Goal: Task Accomplishment & Management: Manage account settings

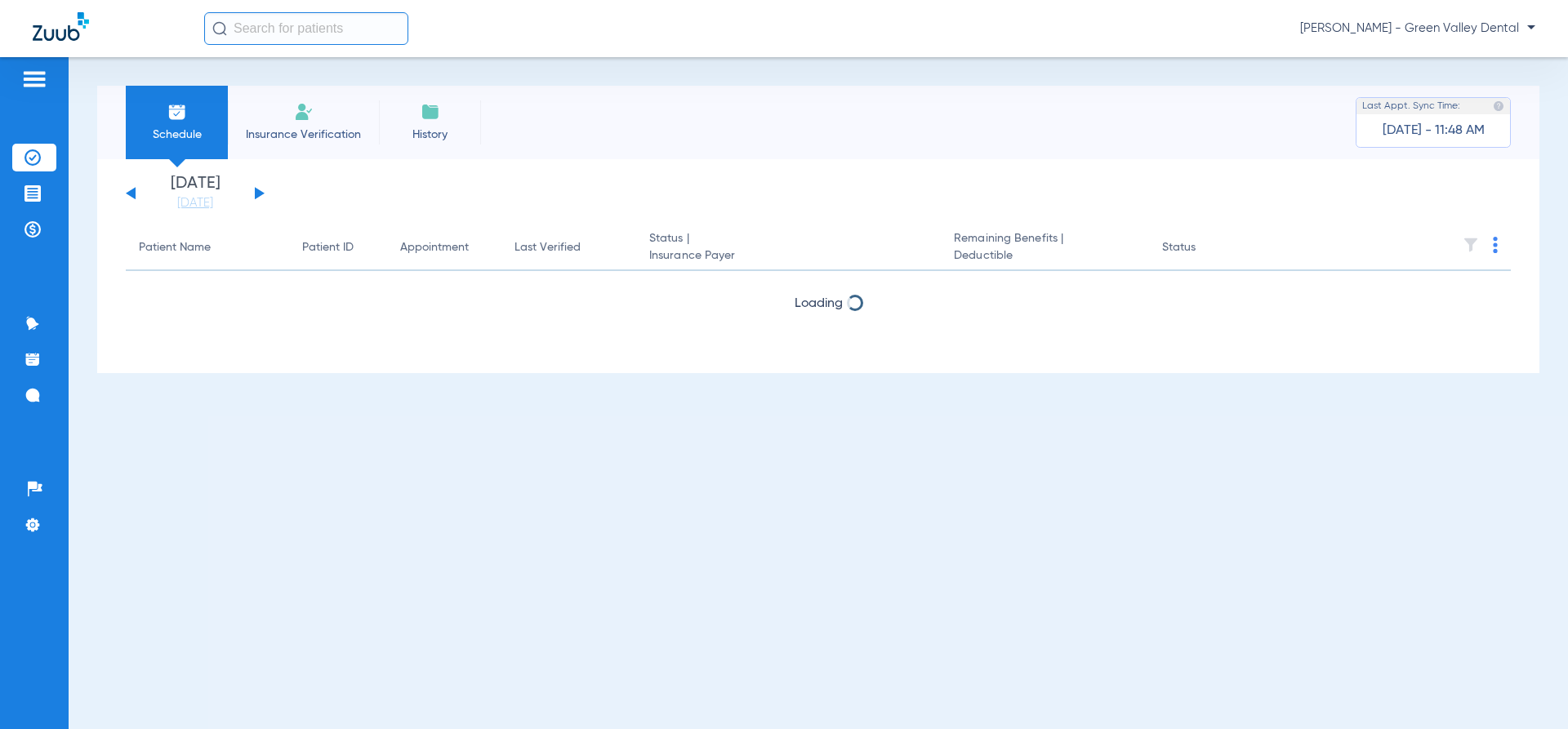
click at [257, 192] on button at bounding box center [259, 192] width 10 height 12
click at [330, 148] on li "Insurance Verification" at bounding box center [303, 123] width 151 height 73
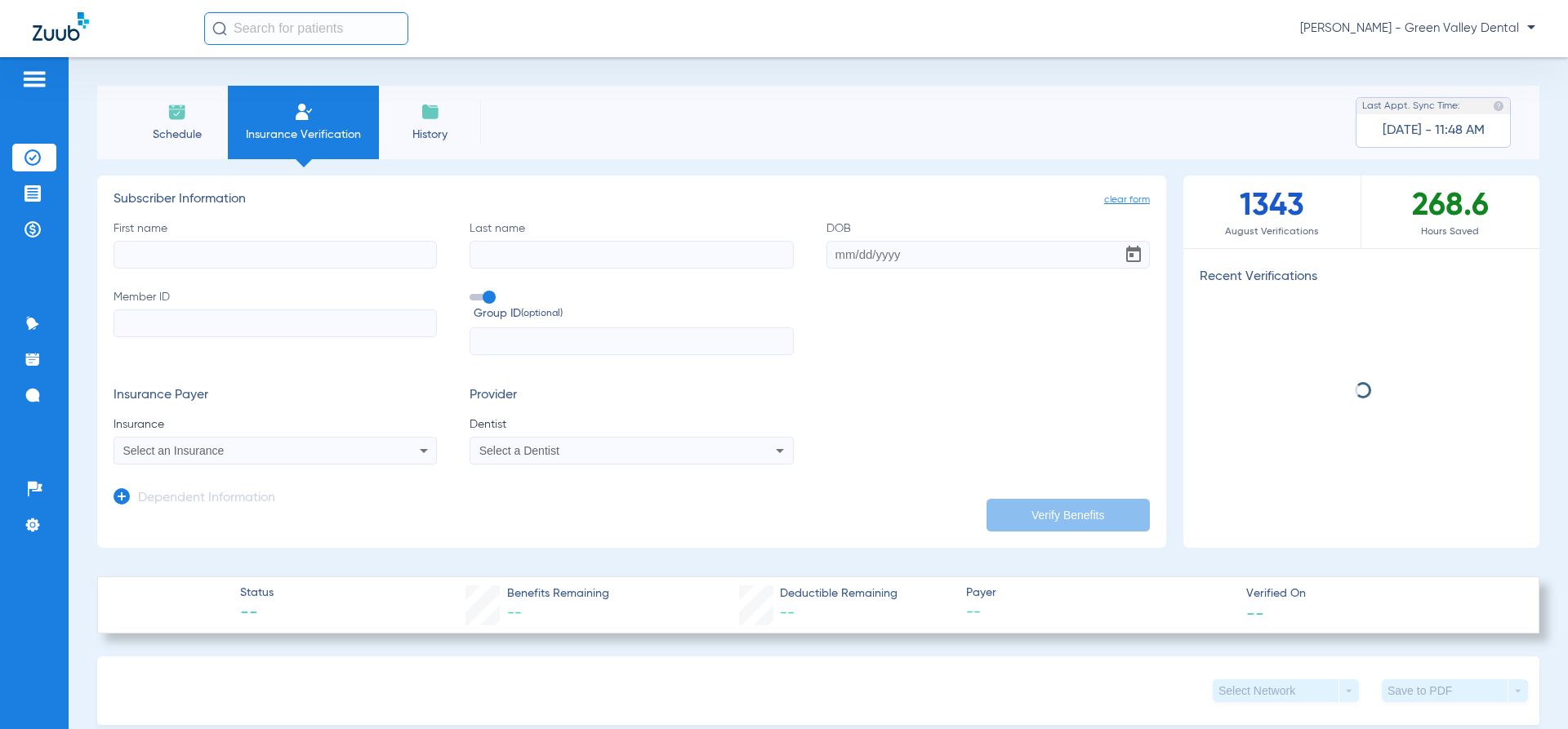
click at [183, 148] on li "Schedule" at bounding box center [176, 123] width 102 height 73
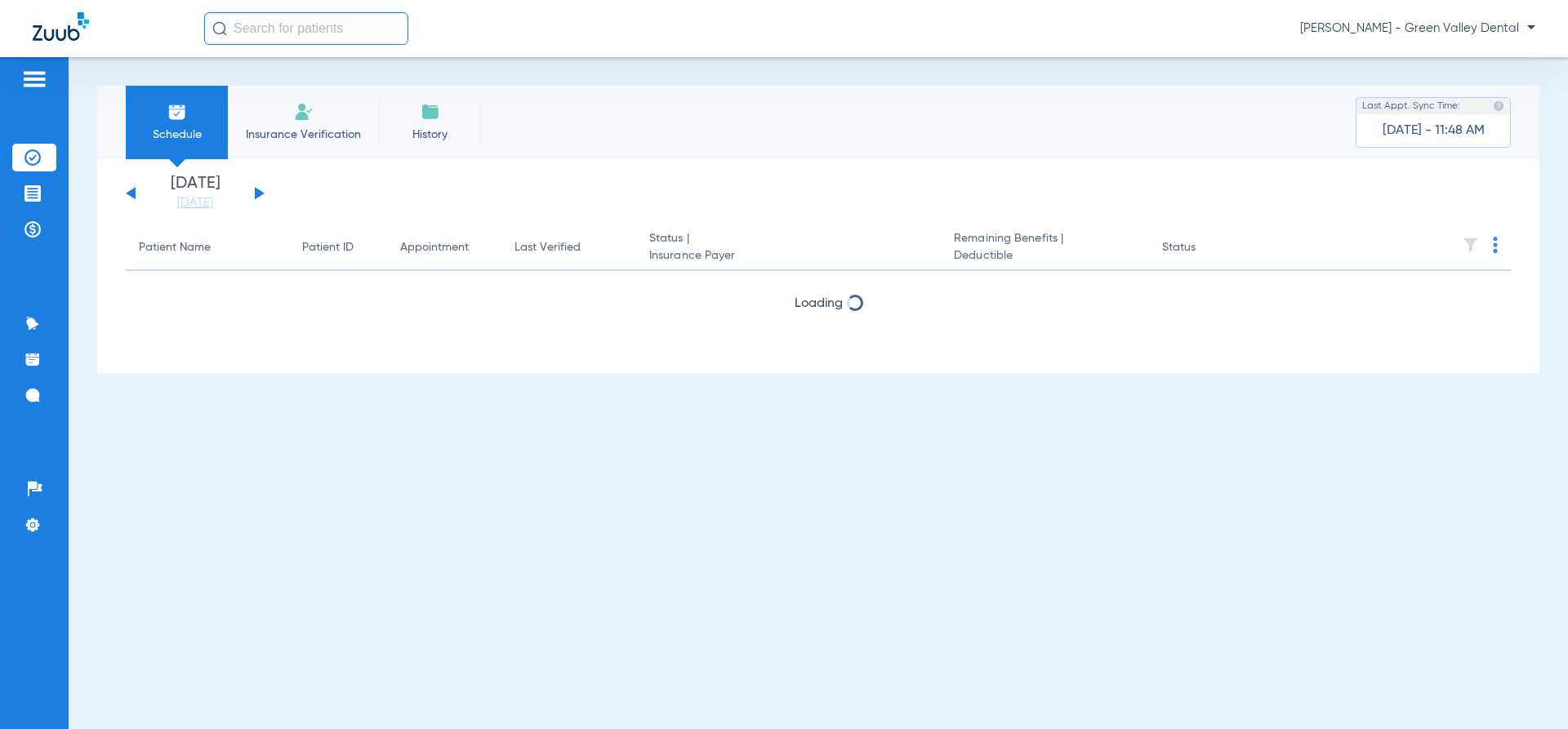
click at [256, 195] on button at bounding box center [259, 192] width 10 height 12
click at [137, 193] on div "Monday 06-09-2025 Tuesday 06-10-2025 Wednesday 06-11-2025 Thursday 06-12-2025 F…" at bounding box center [195, 193] width 139 height 36
click at [131, 193] on button at bounding box center [130, 192] width 10 height 12
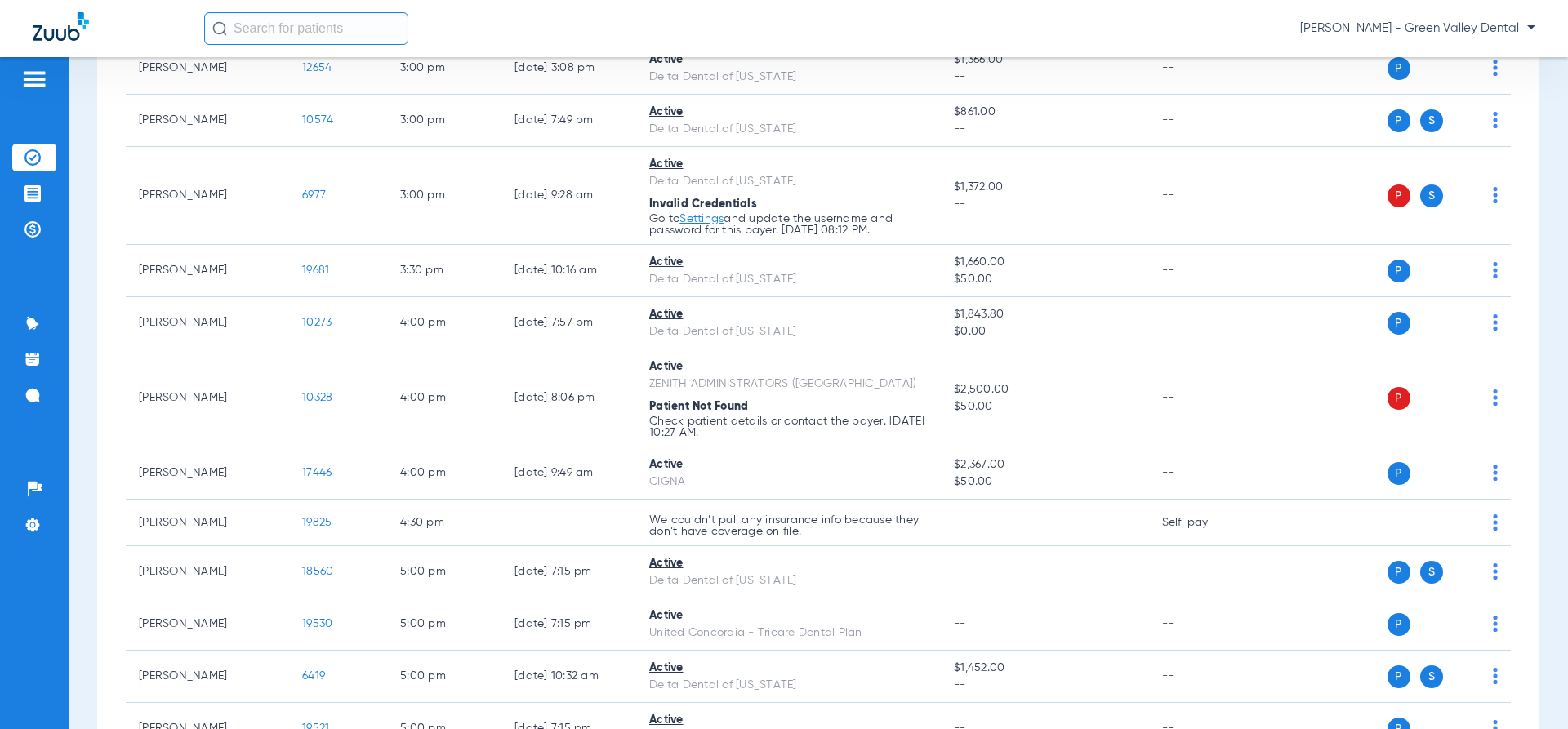
scroll to position [3138, 0]
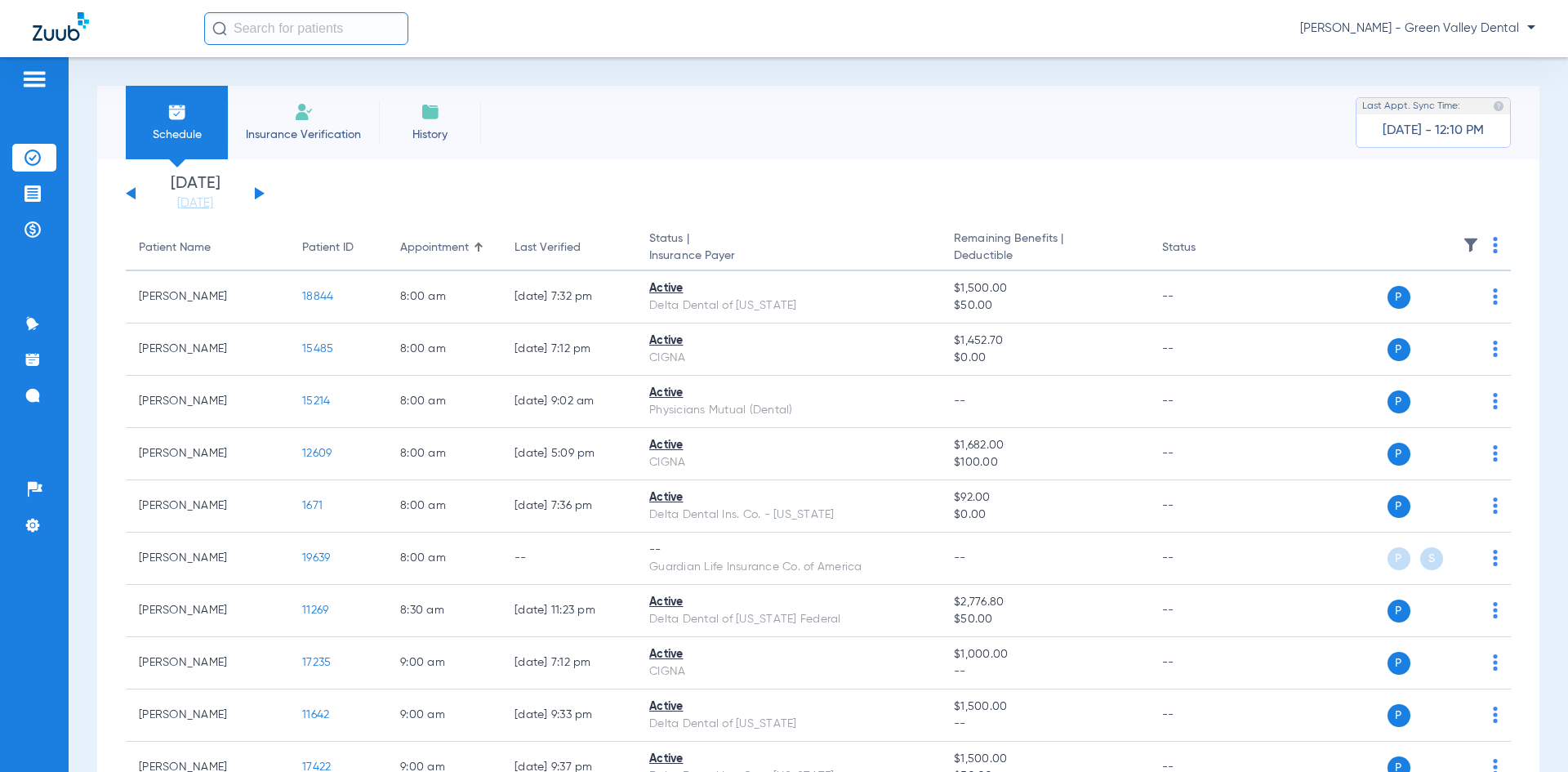
click at [44, 75] on img at bounding box center [34, 79] width 27 height 19
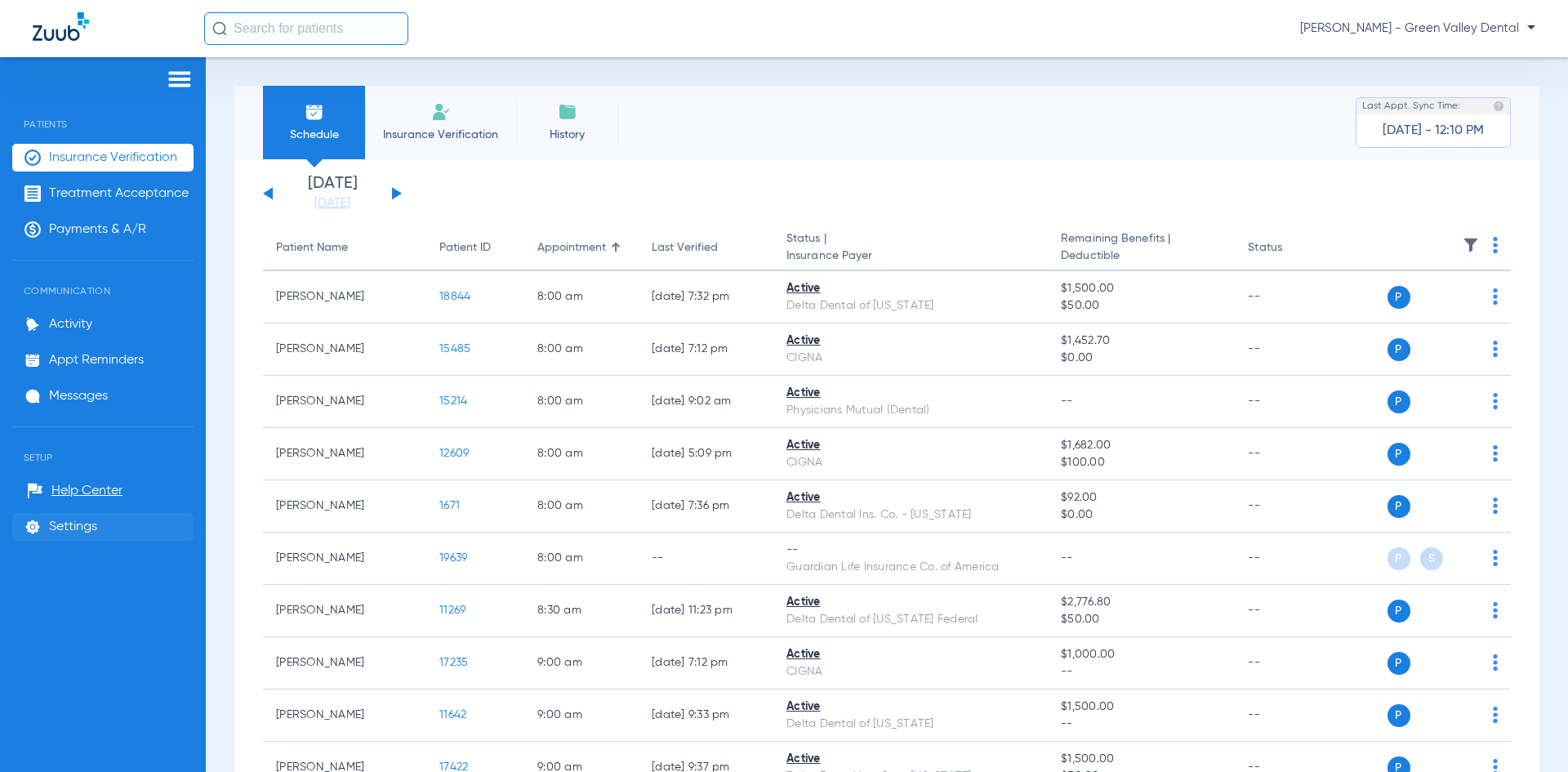
click at [50, 513] on li "Settings" at bounding box center [103, 527] width 181 height 28
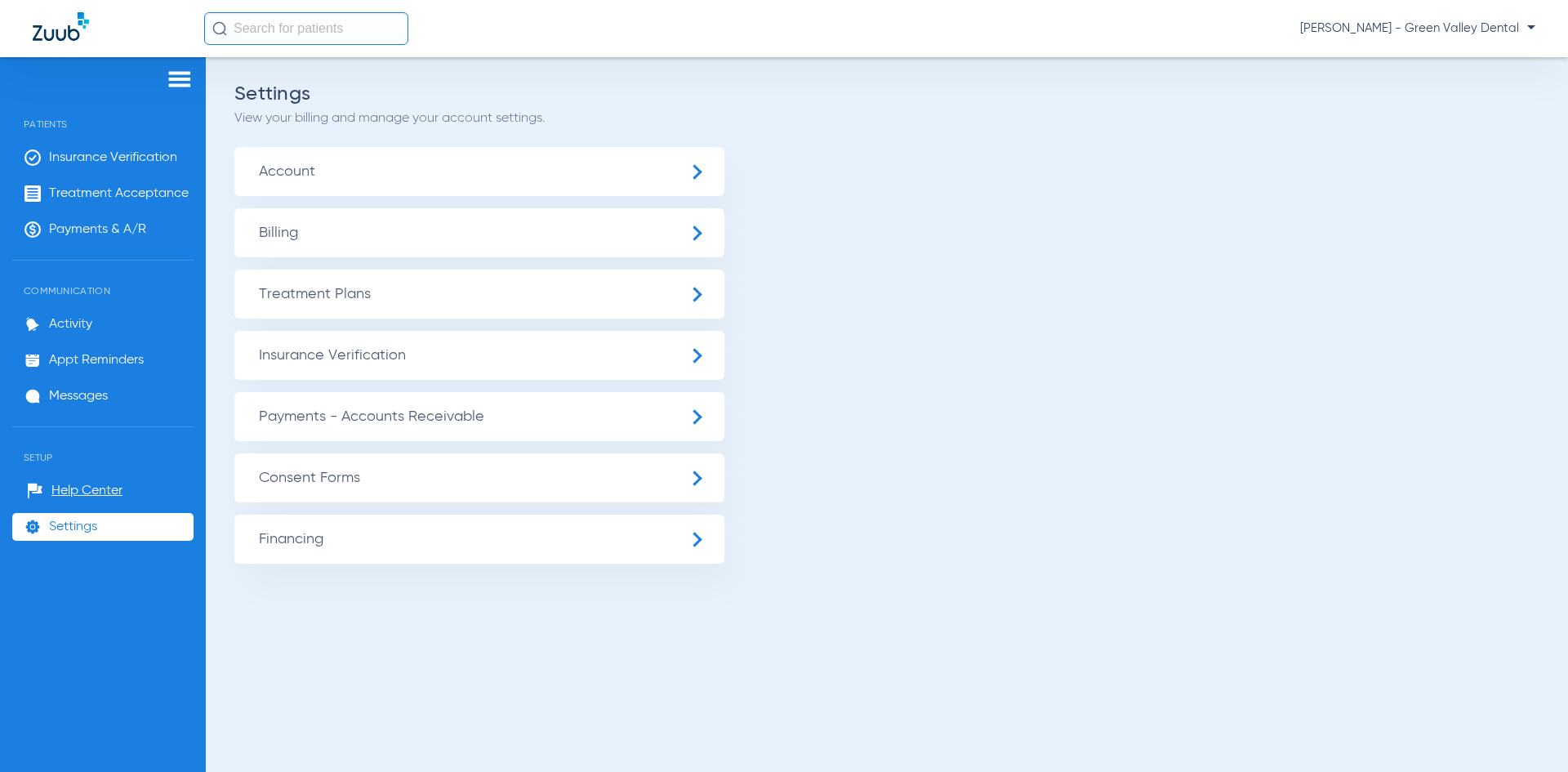
click at [57, 521] on span "Settings" at bounding box center [72, 527] width 49 height 17
click at [531, 363] on span "Insurance Verification" at bounding box center [479, 355] width 490 height 49
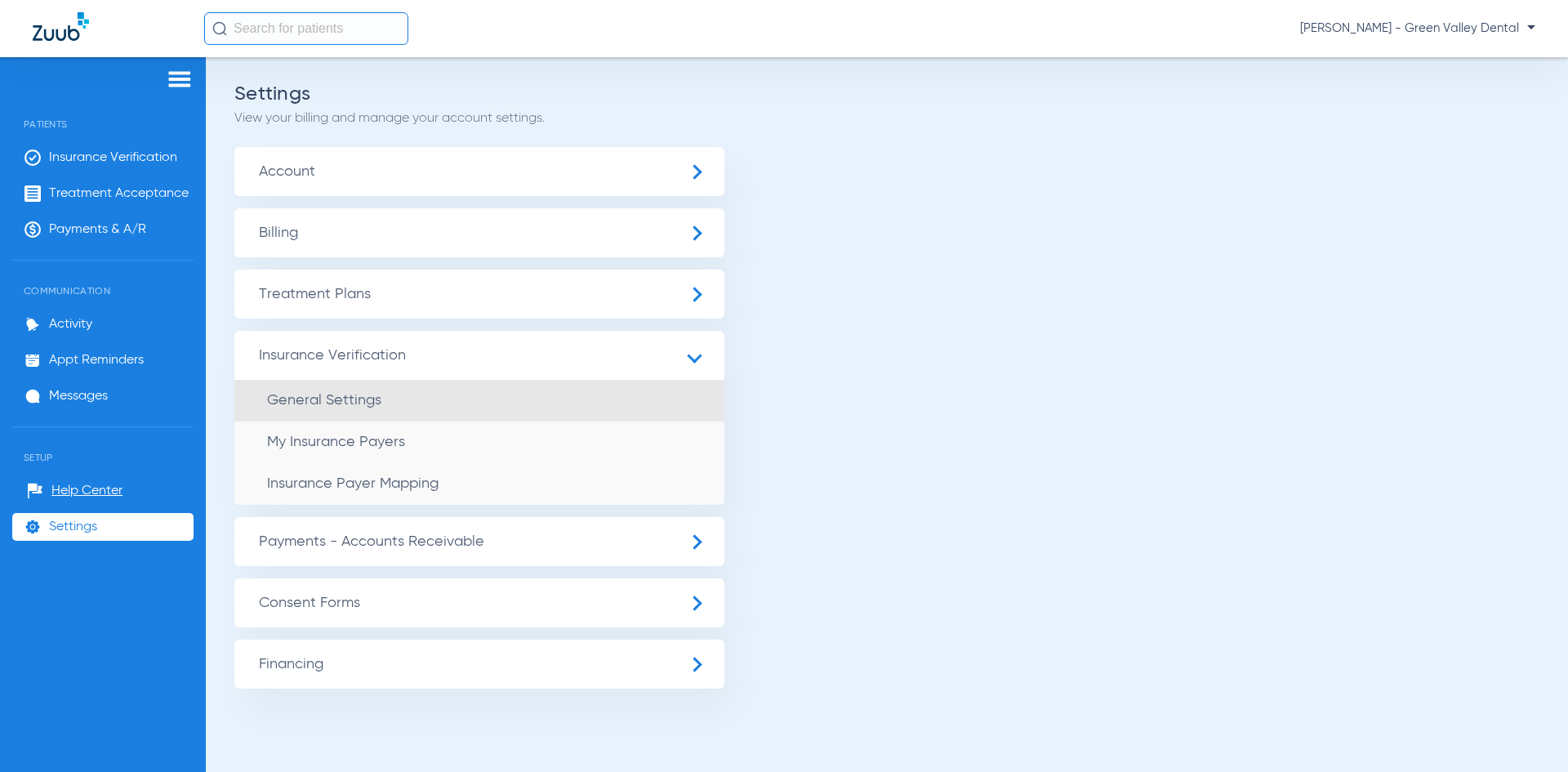
click at [355, 401] on span "General Settings" at bounding box center [323, 401] width 115 height 15
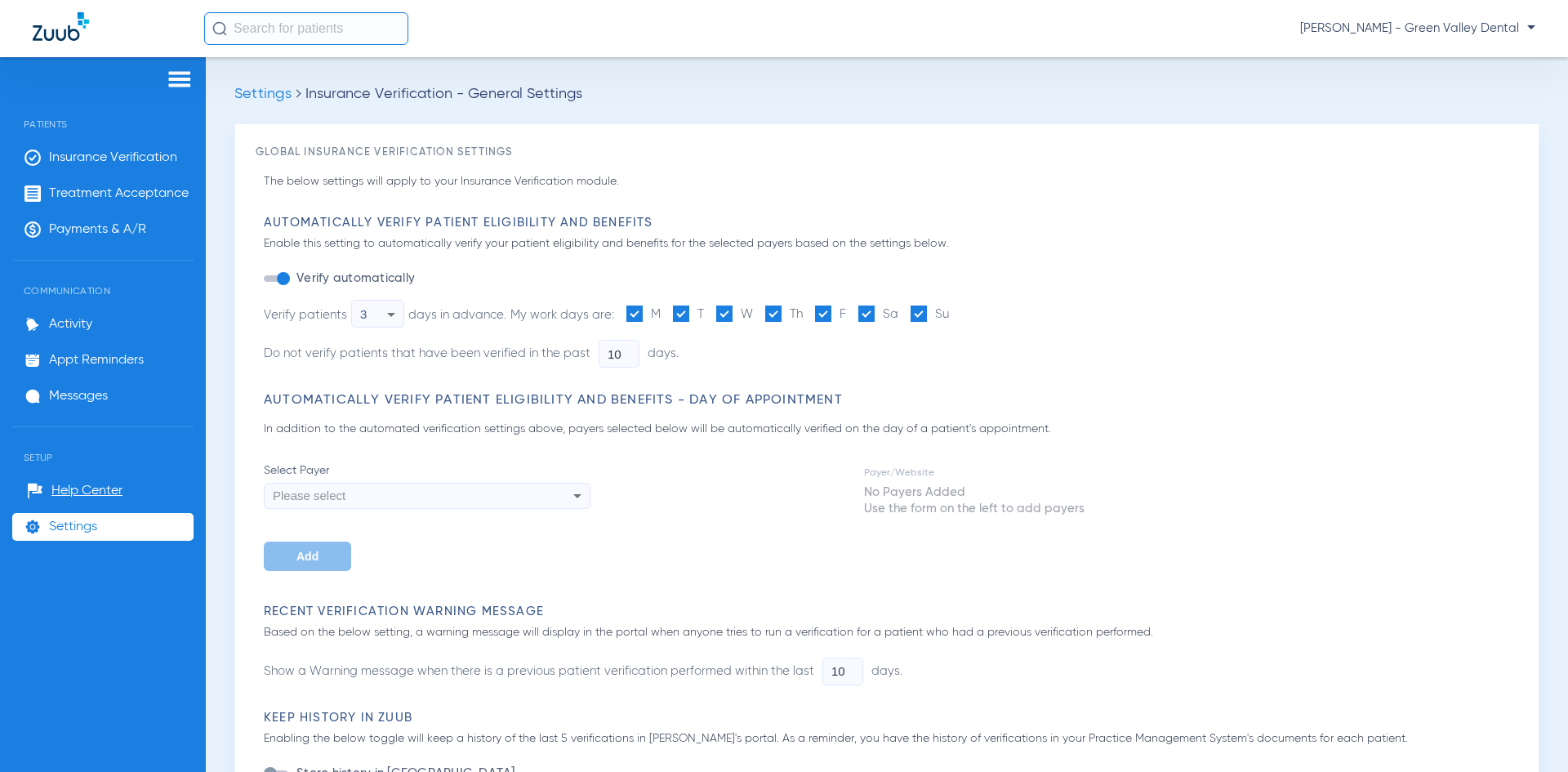
type input "2"
type input "30"
click at [154, 149] on span "Insurance Verification" at bounding box center [113, 158] width 128 height 17
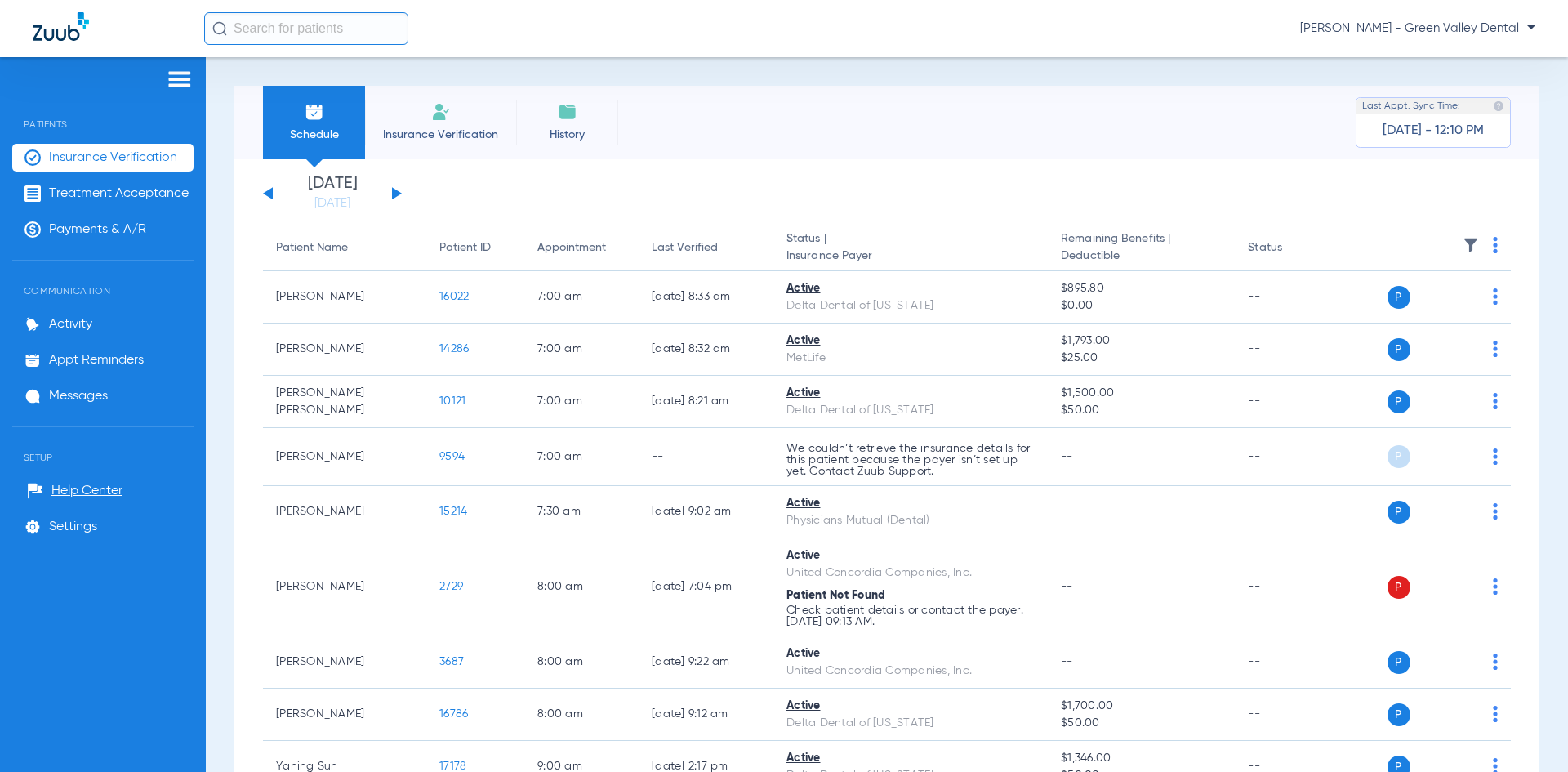
click at [171, 85] on img at bounding box center [180, 79] width 27 height 19
